Goal: Information Seeking & Learning: Learn about a topic

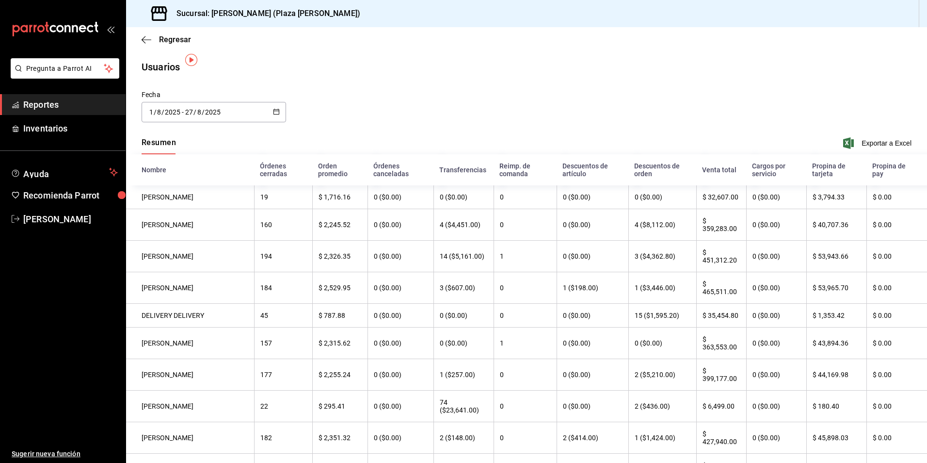
scroll to position [7, 0]
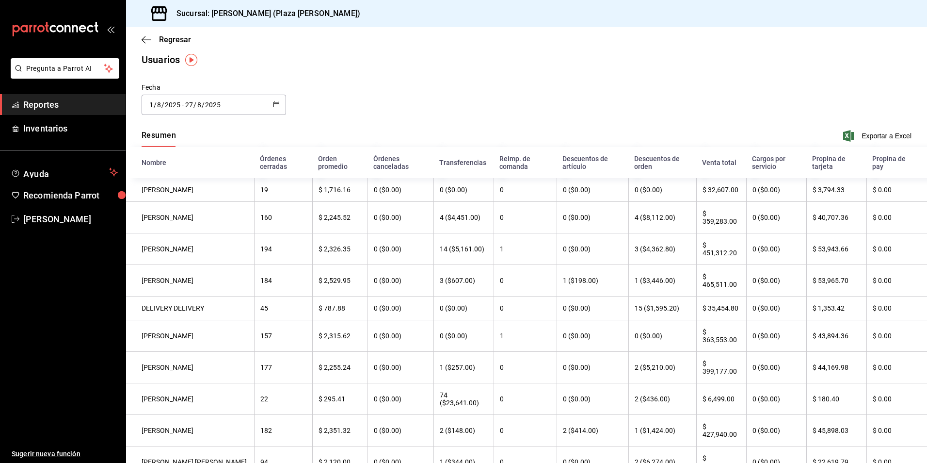
click at [172, 134] on button "Resumen" at bounding box center [159, 138] width 34 height 16
click at [187, 43] on span "Regresar" at bounding box center [175, 39] width 32 height 9
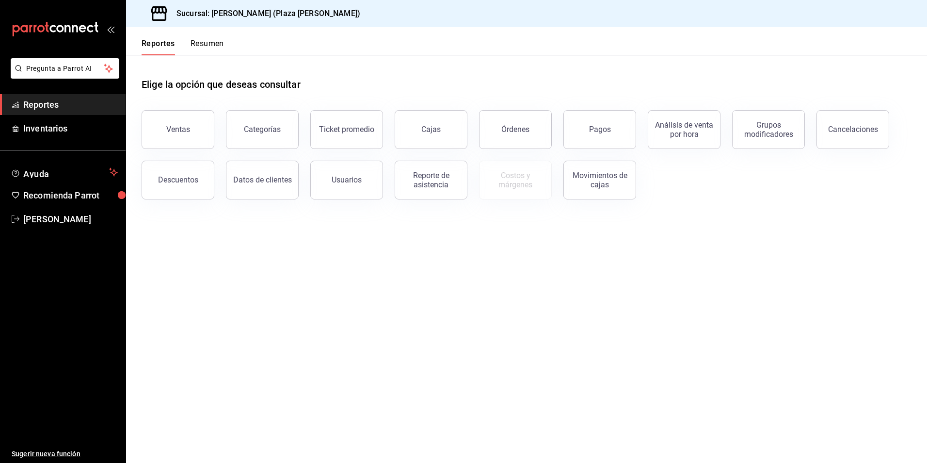
click at [204, 46] on button "Resumen" at bounding box center [207, 47] width 33 height 16
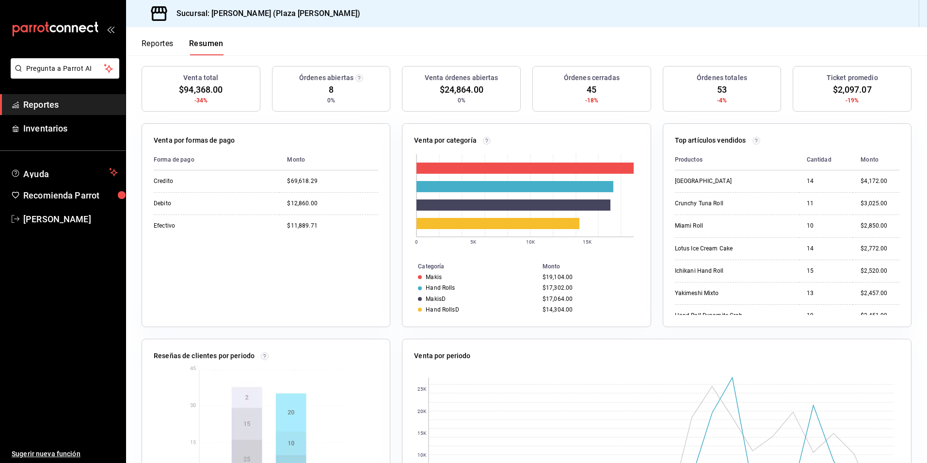
click at [155, 39] on button "Reportes" at bounding box center [158, 47] width 32 height 16
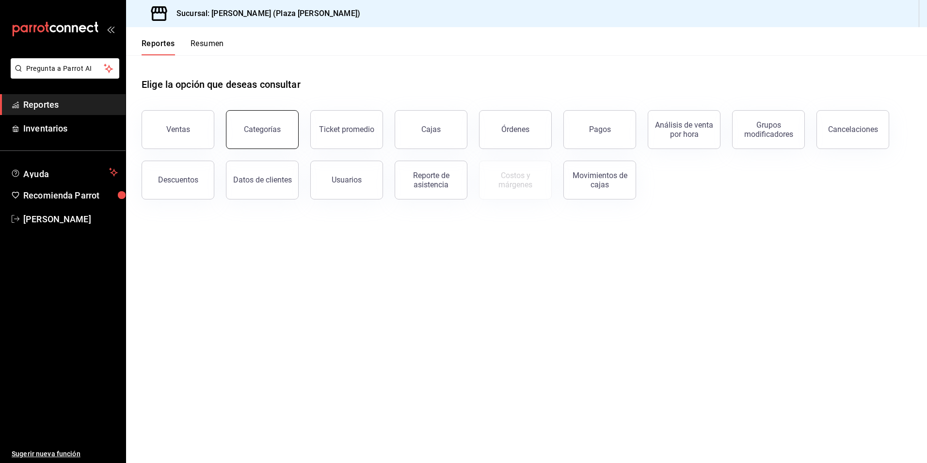
click at [256, 130] on div "Categorías" at bounding box center [262, 129] width 37 height 9
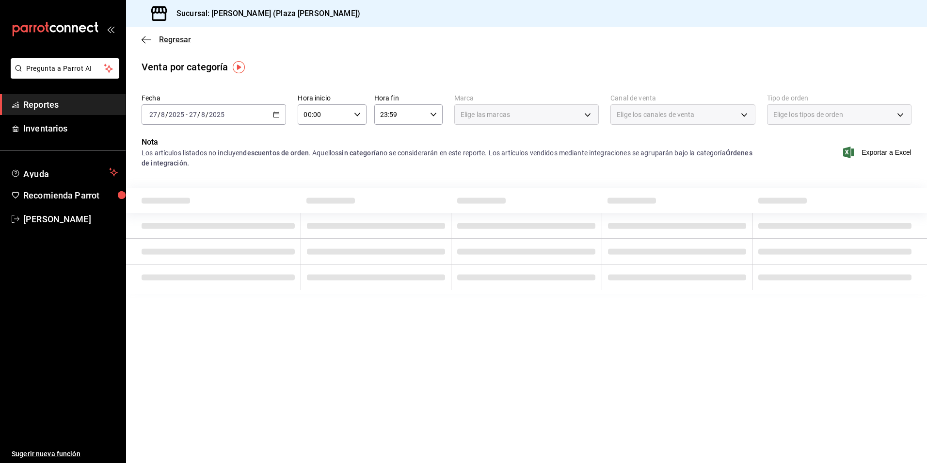
click at [170, 38] on span "Regresar" at bounding box center [175, 39] width 32 height 9
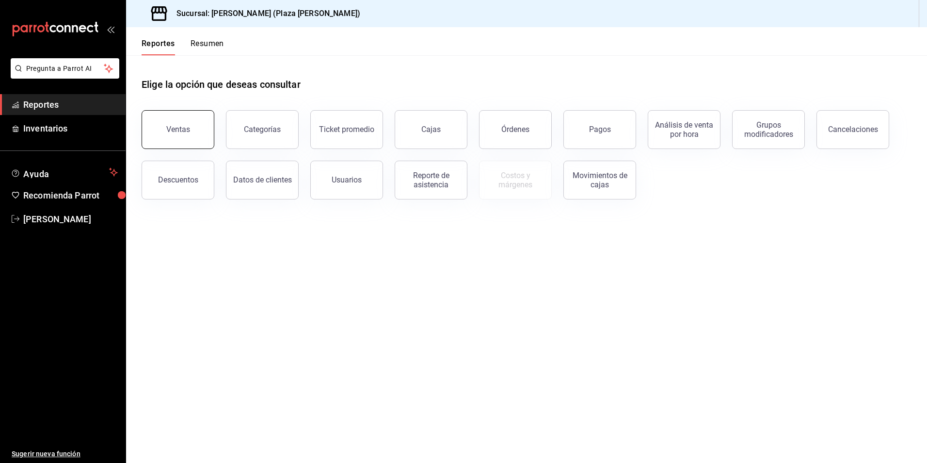
click at [185, 137] on button "Ventas" at bounding box center [178, 129] width 73 height 39
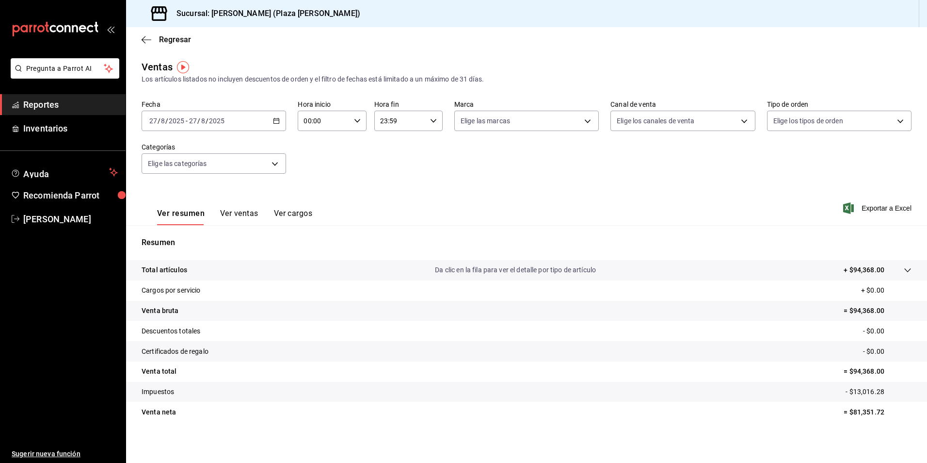
click at [535, 272] on p "Da clic en la fila para ver el detalle por tipo de artículo" at bounding box center [515, 270] width 161 height 10
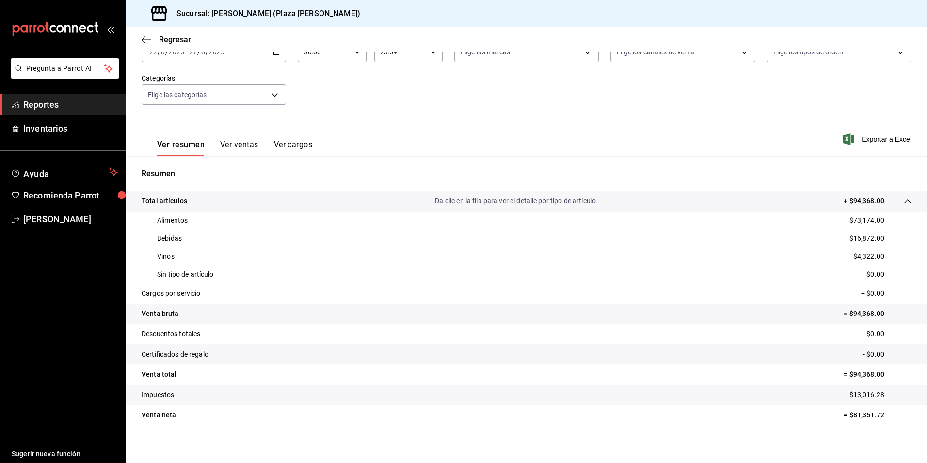
scroll to position [74, 0]
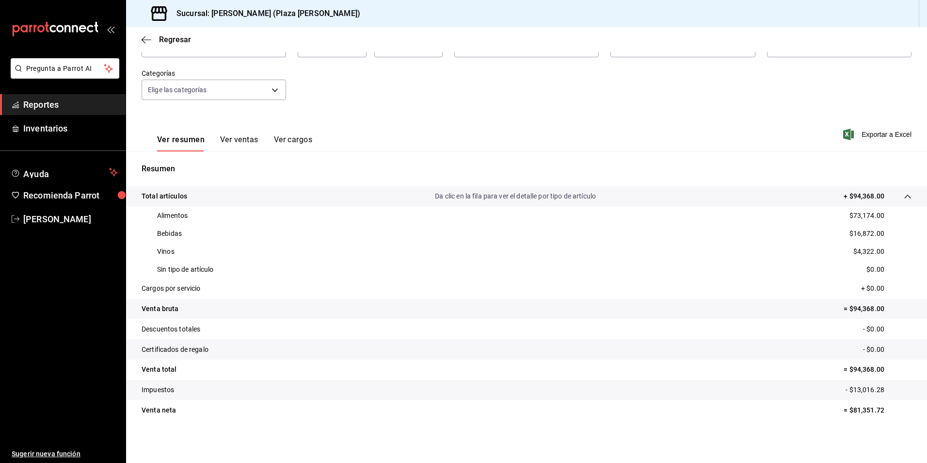
click at [171, 215] on p "Alimentos" at bounding box center [172, 215] width 31 height 10
click at [234, 218] on div "Alimentos $73,174.00" at bounding box center [527, 216] width 770 height 18
click at [173, 39] on span "Regresar" at bounding box center [175, 39] width 32 height 9
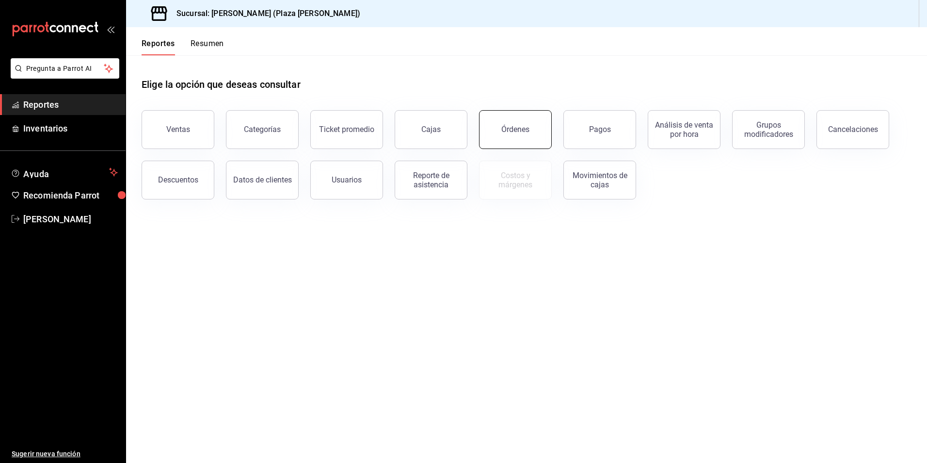
click at [528, 129] on div "Órdenes" at bounding box center [515, 129] width 28 height 9
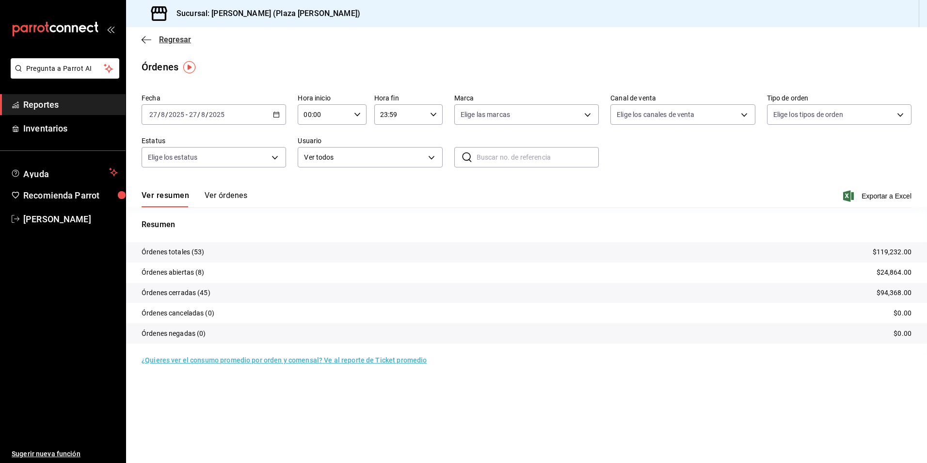
click at [172, 42] on span "Regresar" at bounding box center [175, 39] width 32 height 9
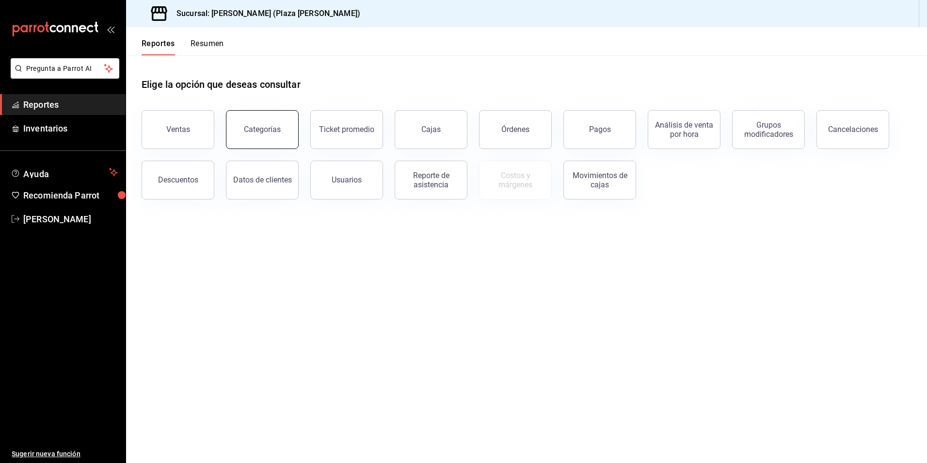
click at [271, 133] on div "Categorías" at bounding box center [262, 129] width 37 height 9
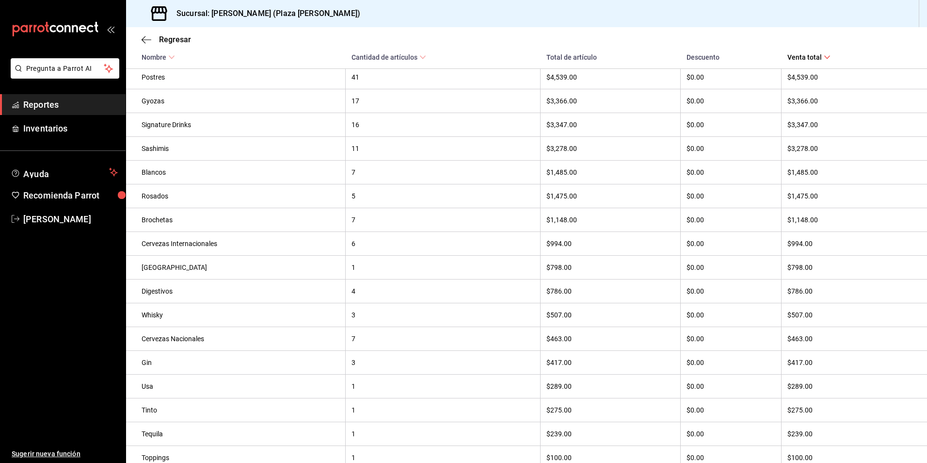
scroll to position [360, 0]
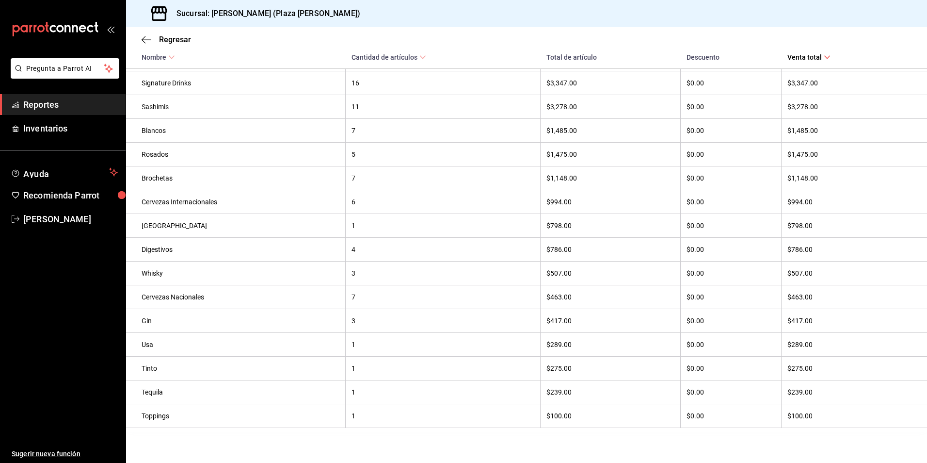
click at [59, 106] on span "Reportes" at bounding box center [70, 104] width 95 height 13
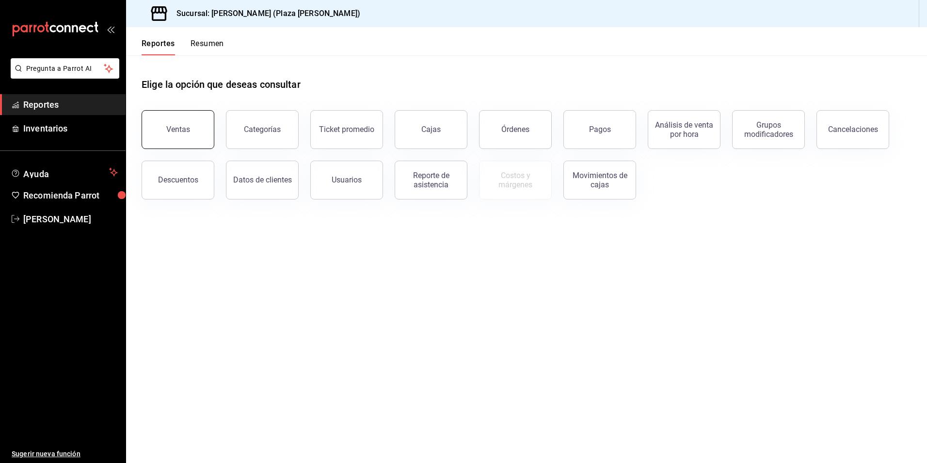
click at [160, 134] on button "Ventas" at bounding box center [178, 129] width 73 height 39
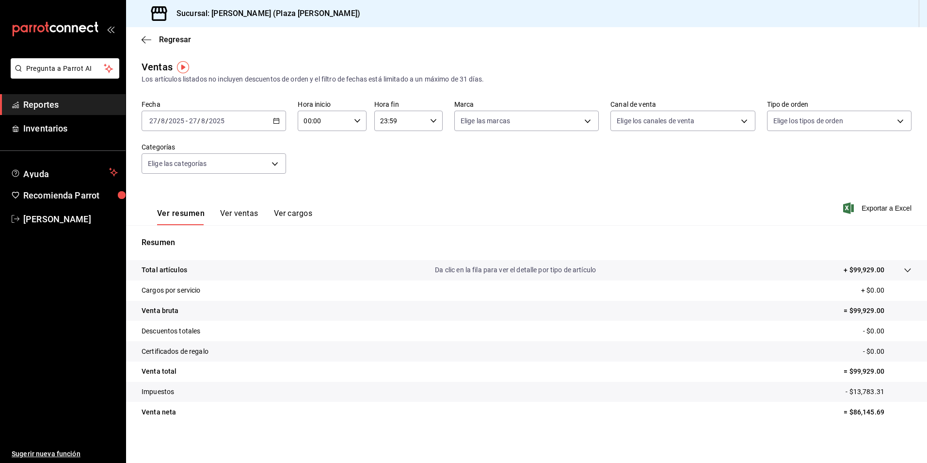
click at [247, 217] on button "Ver ventas" at bounding box center [239, 217] width 38 height 16
